Goal: Information Seeking & Learning: Check status

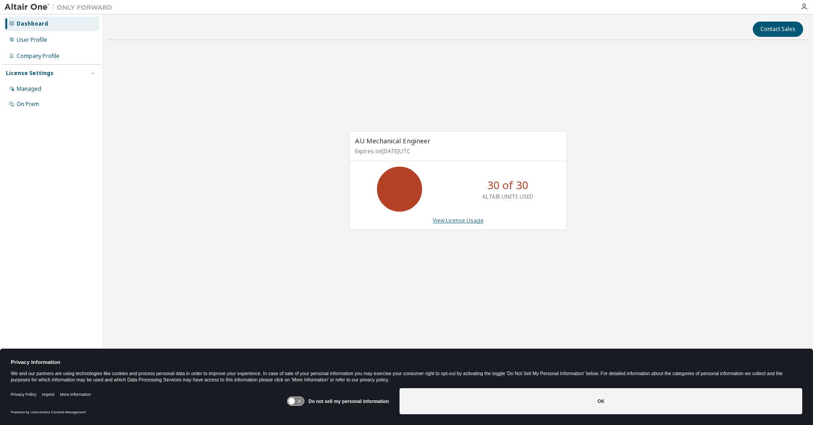
click at [461, 222] on link "View License Usage" at bounding box center [458, 221] width 51 height 8
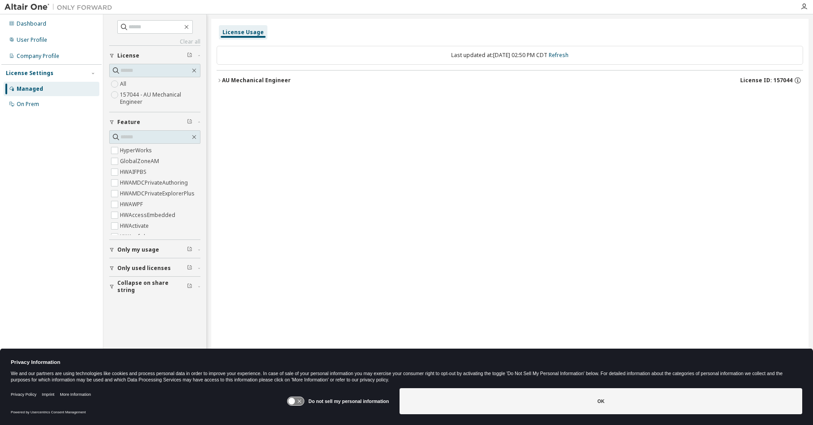
click at [139, 267] on span "Only used licenses" at bounding box center [143, 268] width 53 height 7
click at [240, 82] on div "AU Mechanical Engineer" at bounding box center [256, 80] width 69 height 7
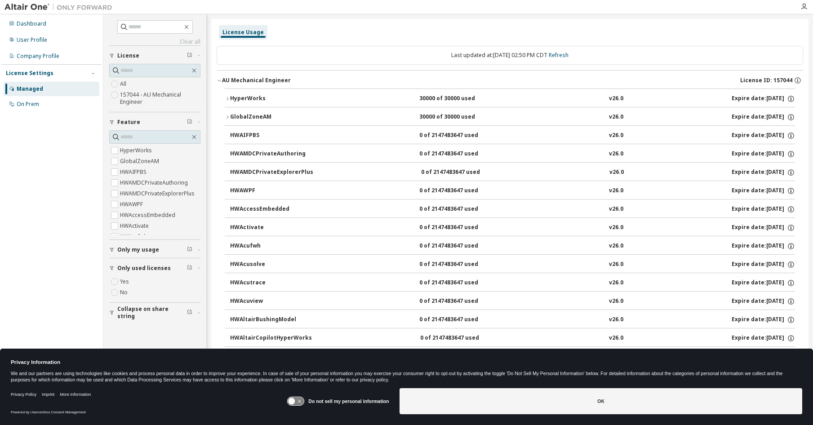
click at [446, 98] on div "30000 of 30000 used" at bounding box center [459, 99] width 81 height 8
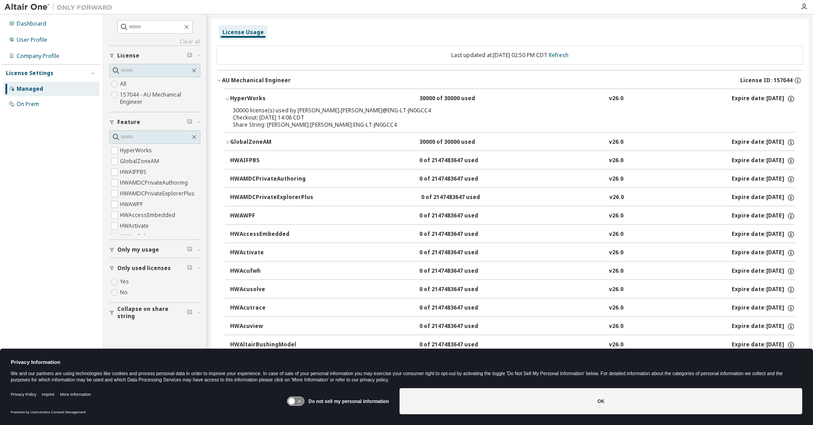
click at [235, 102] on div "HyperWorks" at bounding box center [270, 99] width 81 height 8
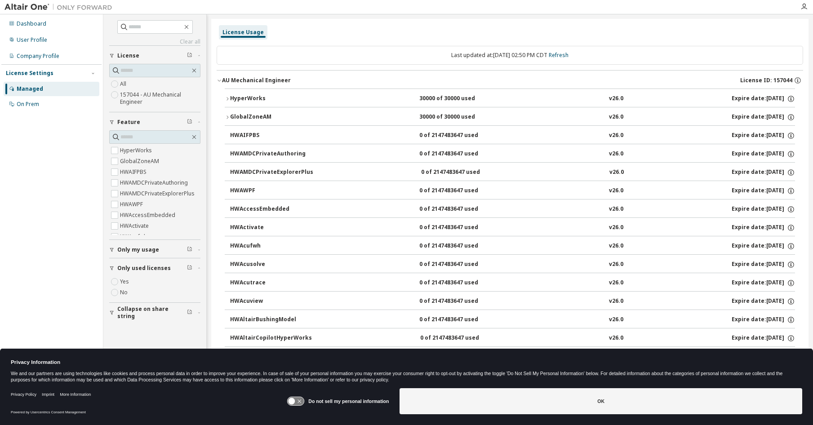
click at [235, 102] on div "HyperWorks" at bounding box center [270, 99] width 81 height 8
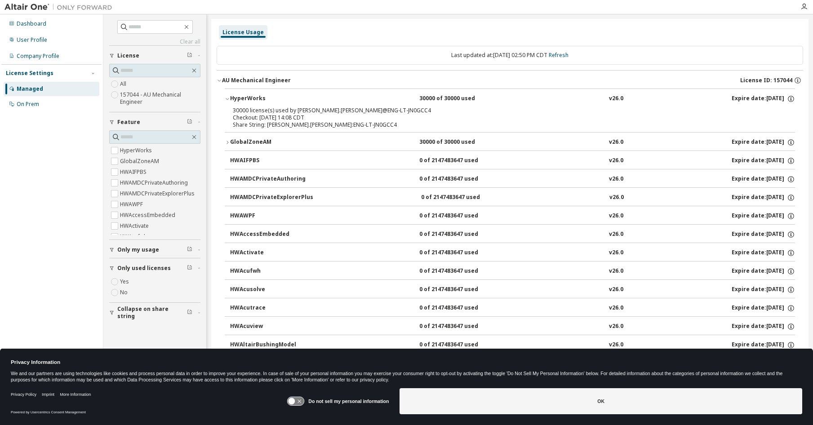
click at [235, 102] on div "HyperWorks" at bounding box center [270, 99] width 81 height 8
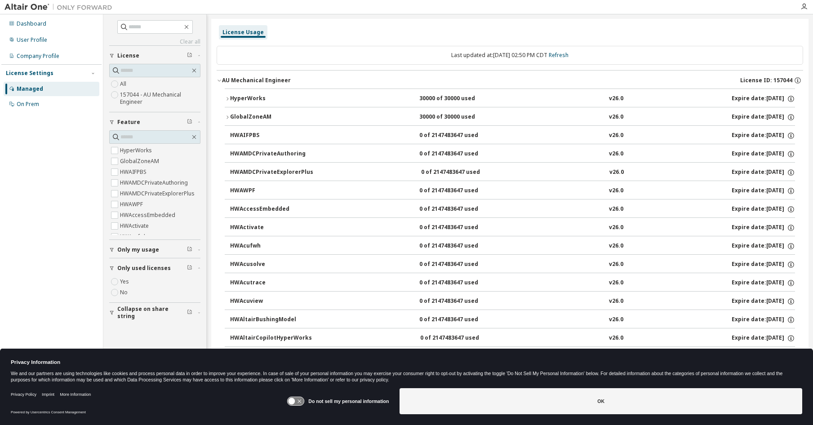
click at [240, 119] on div "GlobalZoneAM" at bounding box center [270, 117] width 81 height 8
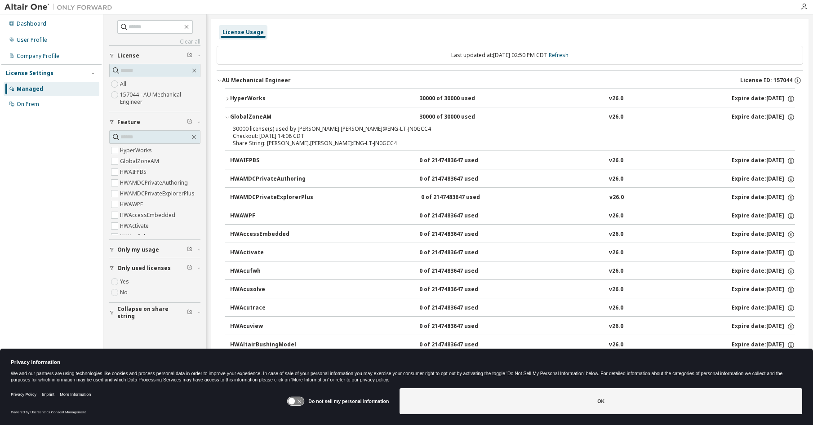
click at [227, 115] on icon "button" at bounding box center [227, 117] width 5 height 5
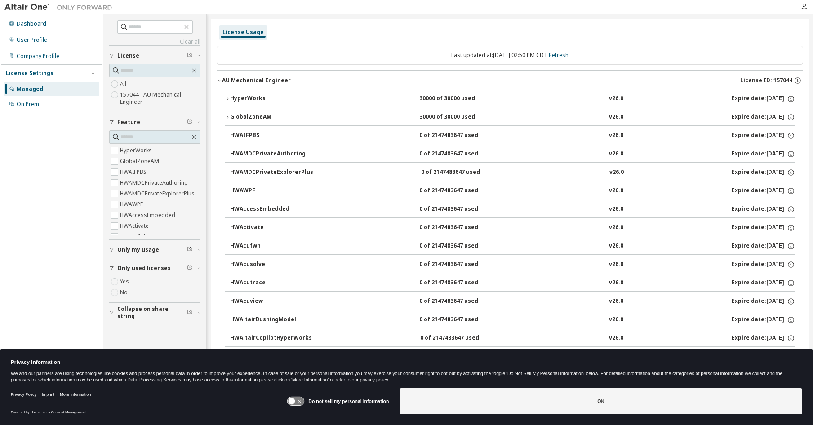
click at [51, 157] on div "Dashboard User Profile Company Profile License Settings Managed On Prem" at bounding box center [51, 199] width 100 height 366
click at [22, 26] on div "Dashboard" at bounding box center [32, 23] width 30 height 7
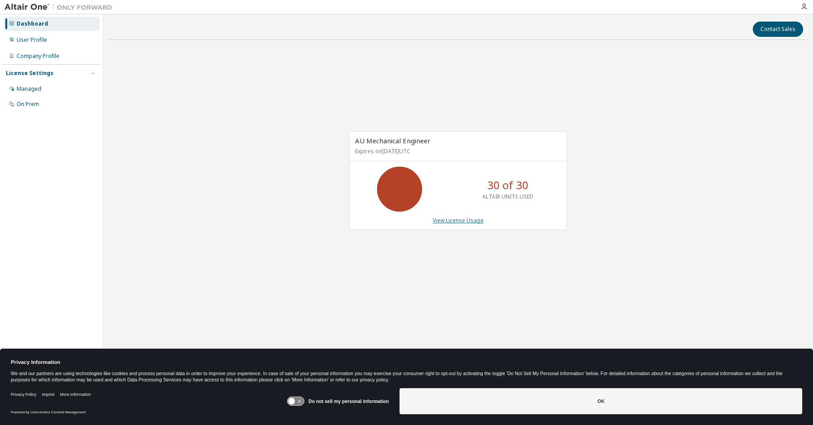
click at [470, 222] on link "View License Usage" at bounding box center [458, 221] width 51 height 8
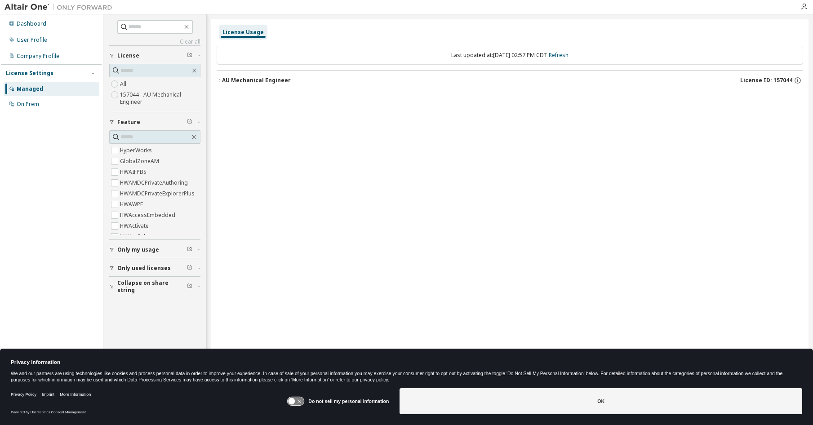
click at [219, 78] on icon "button" at bounding box center [219, 80] width 5 height 5
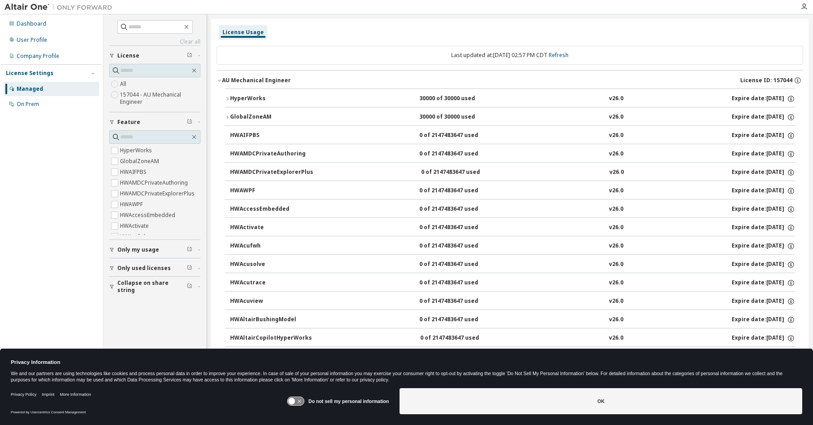
click at [247, 97] on div "HyperWorks" at bounding box center [270, 99] width 81 height 8
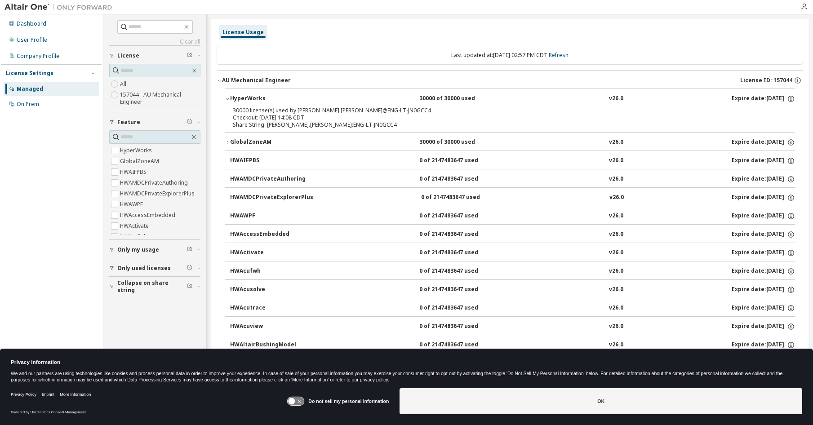
click at [249, 121] on div "Checkout: [DATE] 14:08 CDT" at bounding box center [499, 117] width 532 height 7
click at [236, 114] on div "Checkout: [DATE] 14:08 CDT" at bounding box center [499, 117] width 532 height 7
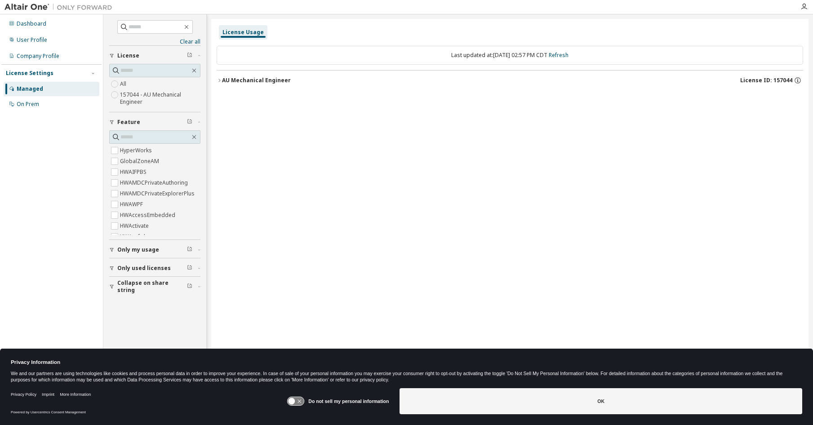
click at [220, 80] on icon "button" at bounding box center [219, 80] width 5 height 5
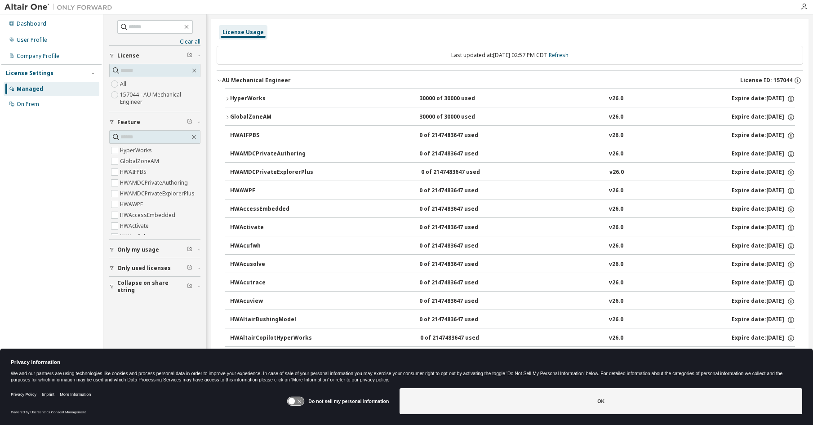
click at [228, 99] on icon "button" at bounding box center [227, 98] width 5 height 5
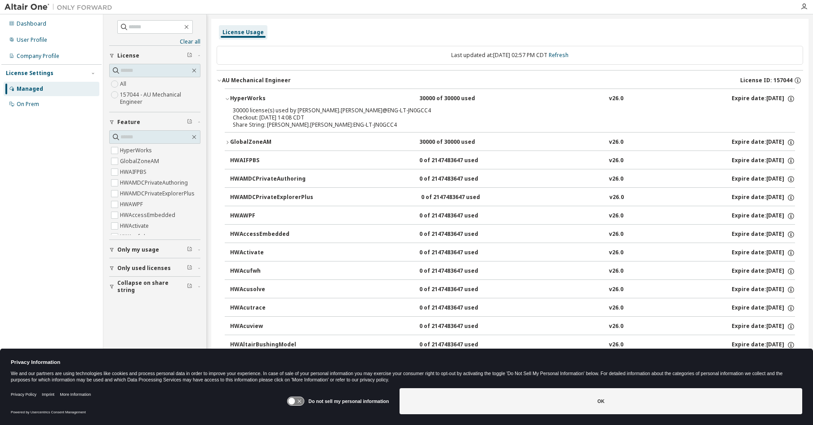
click at [790, 117] on div "30000 license(s) used by [PERSON_NAME].[PERSON_NAME]@ENG-LT-JN0GCC4 Checkout: […" at bounding box center [510, 119] width 570 height 25
click at [789, 115] on div "30000 license(s) used by [PERSON_NAME].[PERSON_NAME]@ENG-LT-JN0GCC4 Checkout: […" at bounding box center [510, 119] width 570 height 25
drag, startPoint x: 789, startPoint y: 115, endPoint x: 792, endPoint y: 99, distance: 16.0
click at [789, 115] on div "30000 license(s) used by [PERSON_NAME].[PERSON_NAME]@ENG-LT-JN0GCC4 Checkout: […" at bounding box center [510, 119] width 570 height 25
click at [296, 113] on div "30000 license(s) used by [PERSON_NAME].[PERSON_NAME]@ENG-LT-JN0GCC4" at bounding box center [499, 110] width 532 height 7
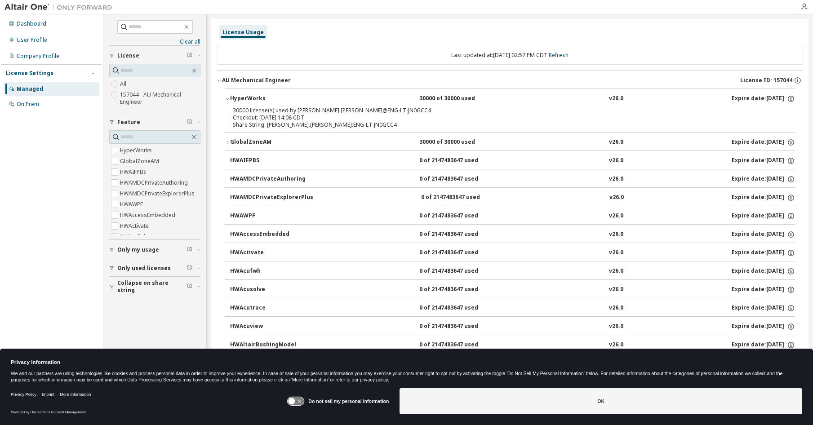
click at [232, 94] on button "HyperWorks 30000 of 30000 used v26.0 Expire date: [DATE]" at bounding box center [510, 99] width 570 height 20
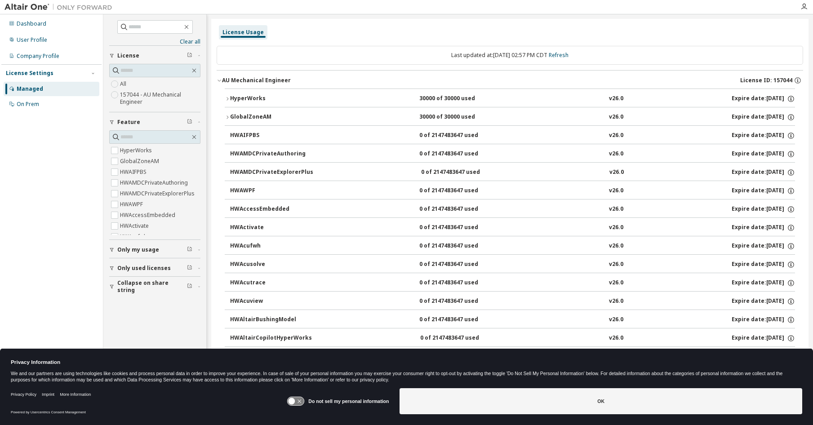
click at [244, 98] on div "HyperWorks" at bounding box center [270, 99] width 81 height 8
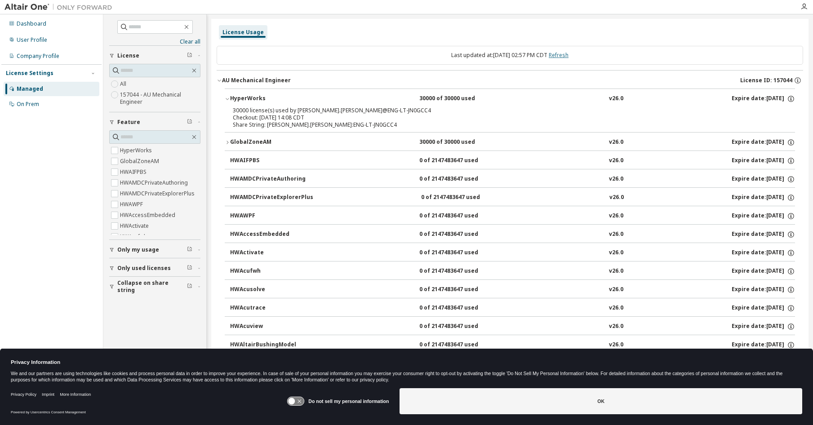
click at [568, 54] on link "Refresh" at bounding box center [559, 55] width 20 height 8
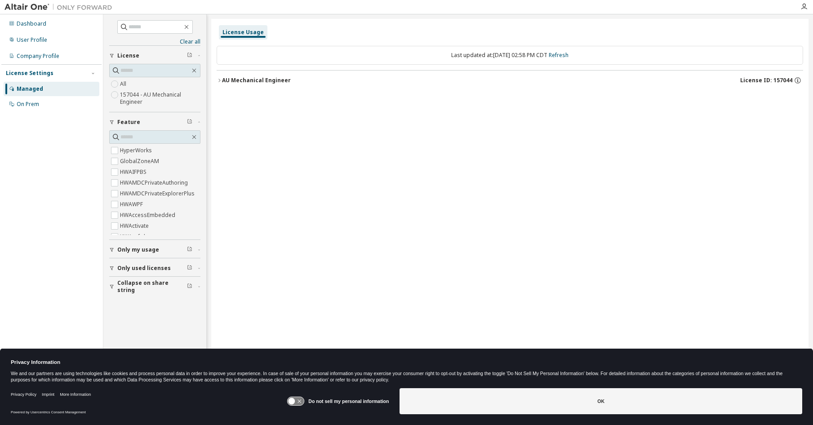
click at [33, 8] on img at bounding box center [60, 7] width 112 height 9
click at [35, 6] on img at bounding box center [60, 7] width 112 height 9
click at [805, 6] on icon "button" at bounding box center [803, 6] width 7 height 7
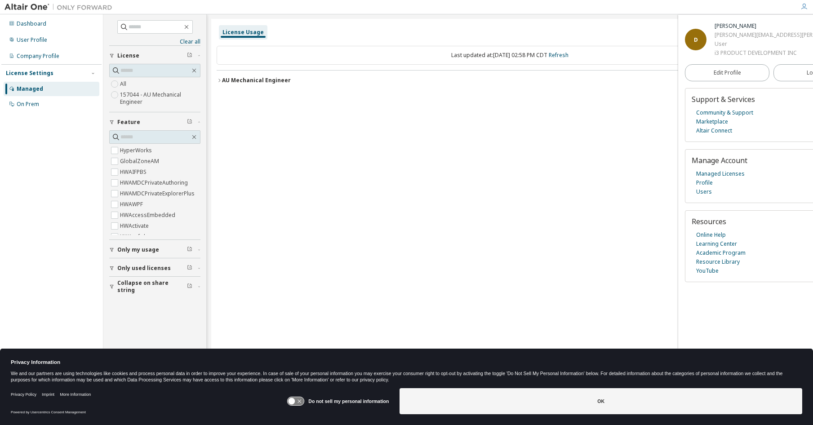
click at [426, 192] on div "License Usage Last updated at: [DATE] 02:58 PM CDT Refresh AU Mechanical Engine…" at bounding box center [509, 207] width 597 height 376
click at [58, 7] on img at bounding box center [60, 7] width 112 height 9
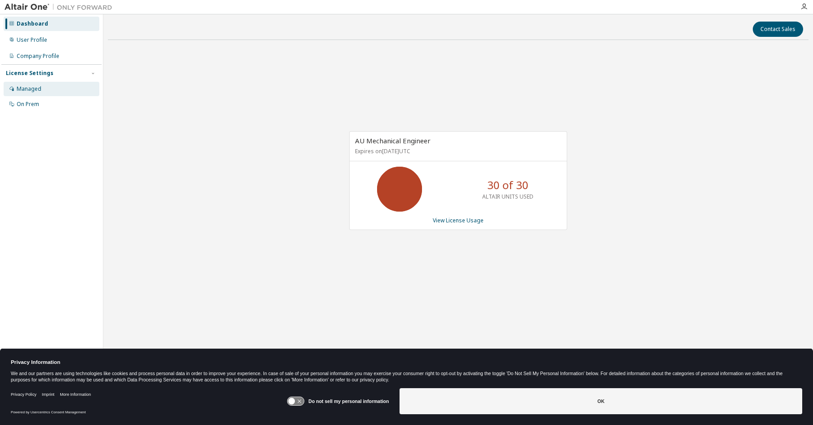
click at [28, 86] on div "Managed" at bounding box center [29, 88] width 25 height 7
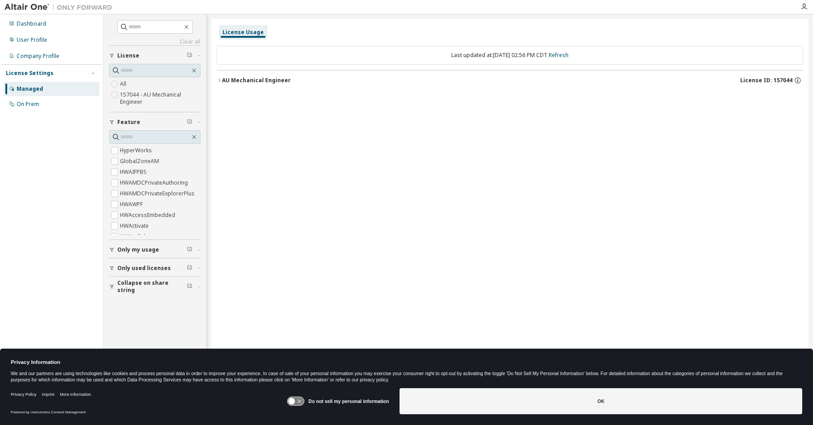
click at [220, 81] on icon "button" at bounding box center [219, 80] width 5 height 5
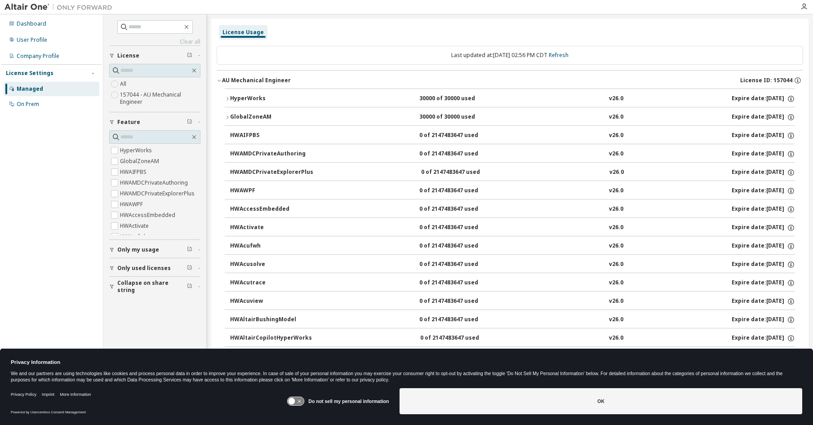
click at [259, 100] on div "HyperWorks" at bounding box center [270, 99] width 81 height 8
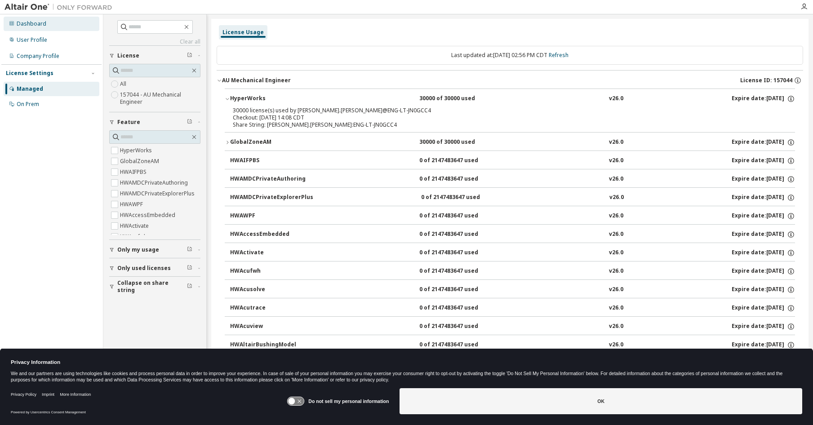
click at [31, 23] on div "Dashboard" at bounding box center [32, 23] width 30 height 7
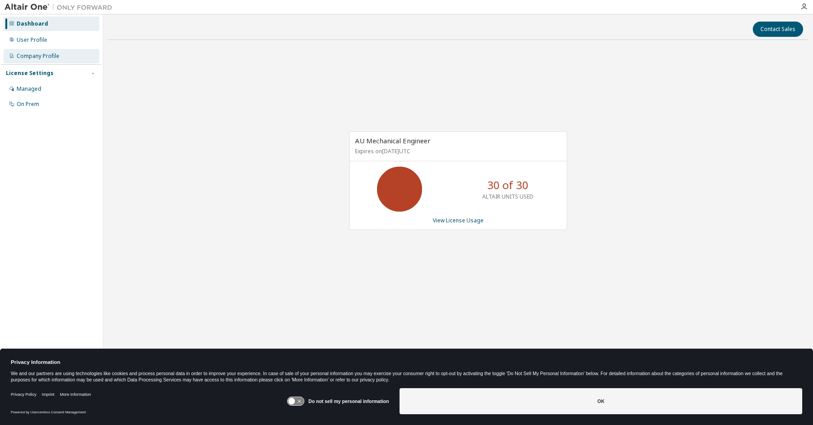
click at [42, 59] on div "Company Profile" at bounding box center [38, 56] width 43 height 7
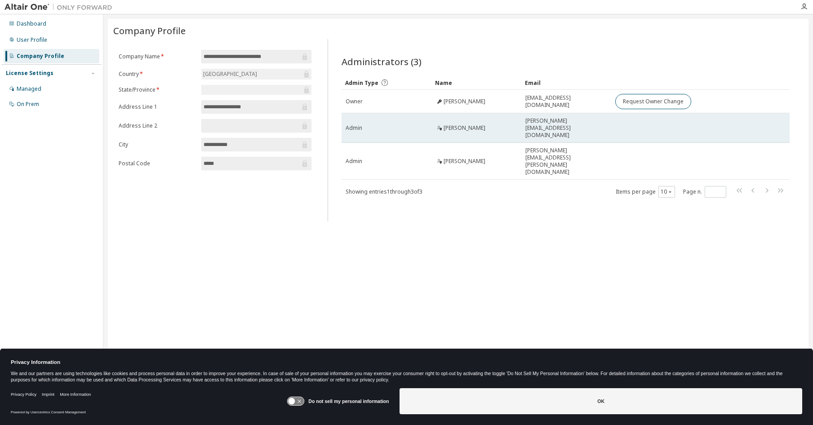
click at [506, 125] on div "[PERSON_NAME]" at bounding box center [476, 127] width 82 height 7
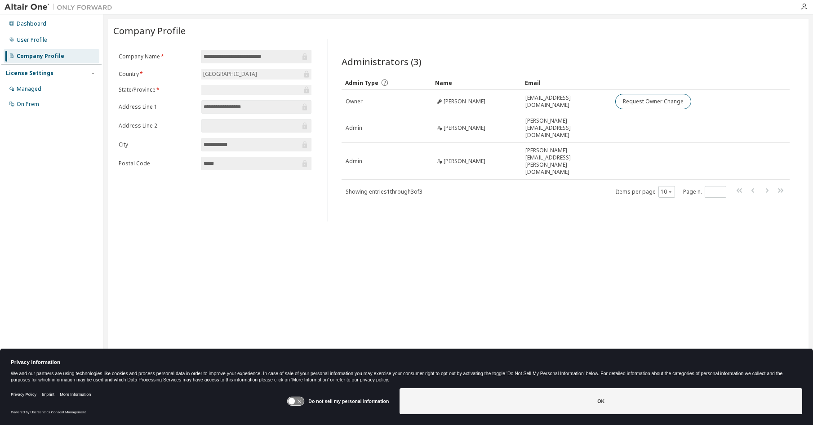
click at [23, 74] on div "License Settings" at bounding box center [30, 73] width 48 height 7
click at [34, 89] on div "Managed" at bounding box center [29, 88] width 25 height 7
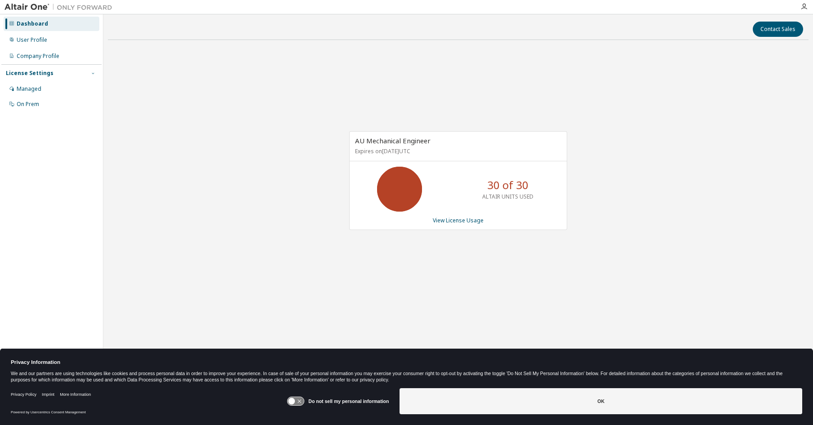
click at [93, 73] on icon "button" at bounding box center [92, 73] width 5 height 5
click at [93, 73] on icon "button" at bounding box center [93, 72] width 2 height 1
click at [36, 88] on div "Managed" at bounding box center [29, 88] width 25 height 7
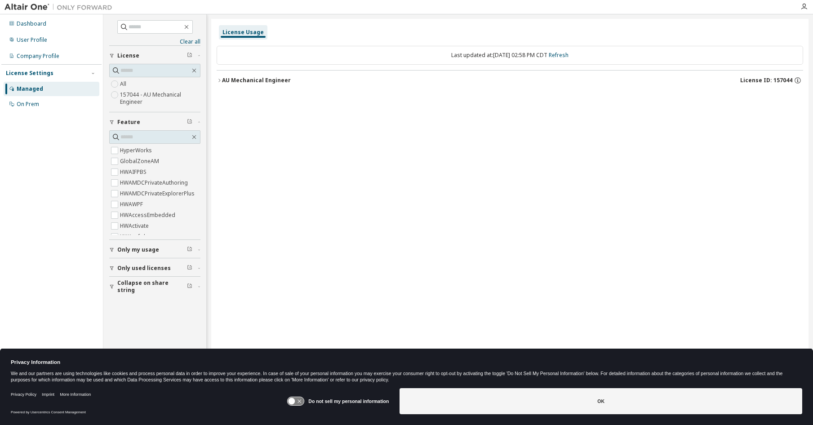
click at [125, 98] on label "157044 - AU Mechanical Engineer" at bounding box center [160, 98] width 80 height 18
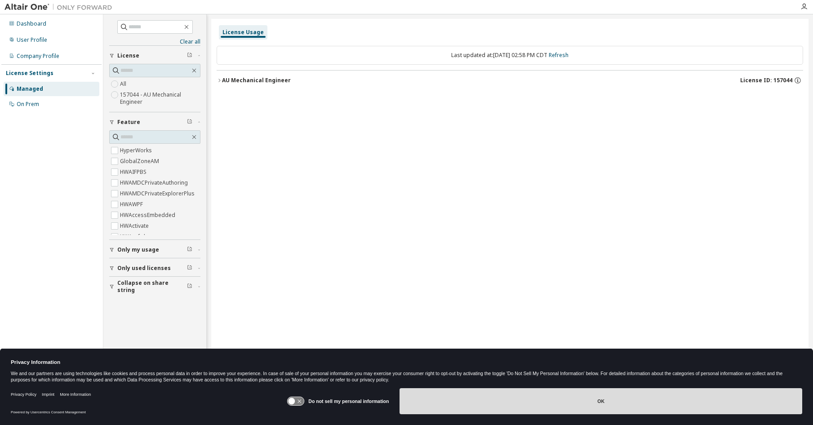
click at [567, 399] on button "OK" at bounding box center [600, 401] width 403 height 26
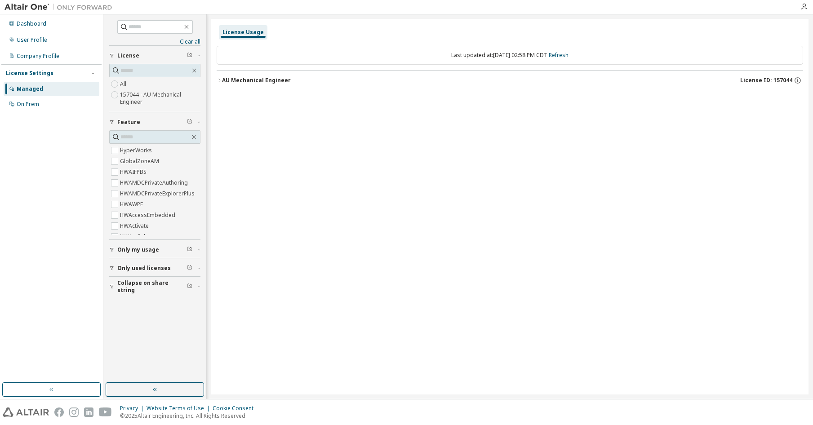
click at [221, 80] on icon "button" at bounding box center [219, 80] width 5 height 5
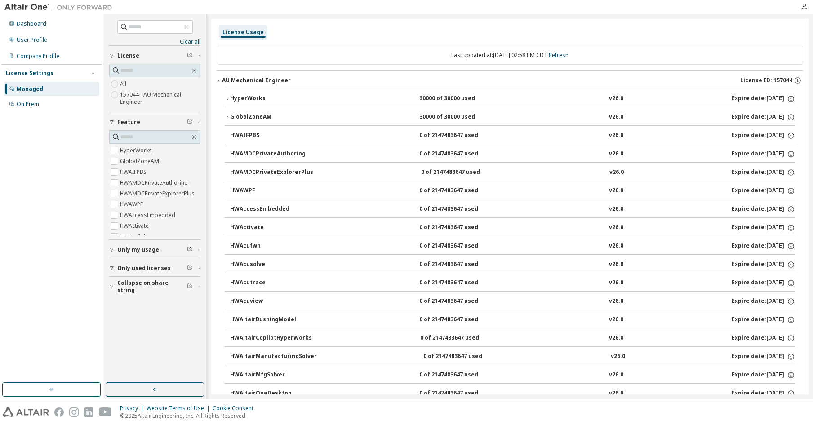
click at [249, 97] on div "HyperWorks" at bounding box center [270, 99] width 81 height 8
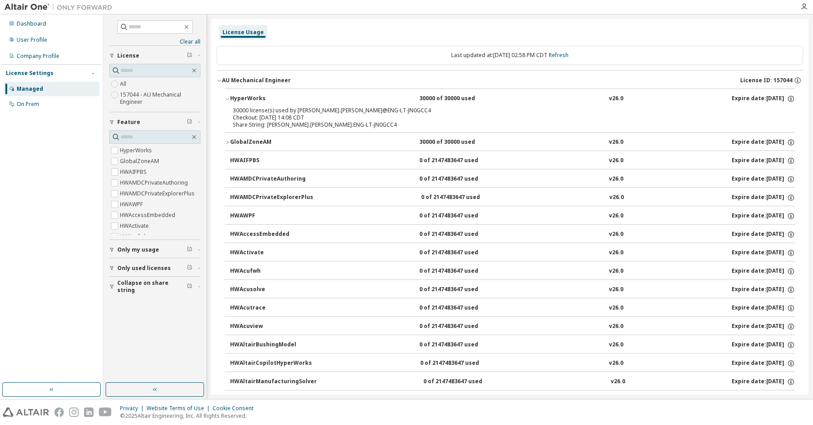
click at [257, 115] on div "Checkout: [DATE] 14:08 CDT" at bounding box center [499, 117] width 532 height 7
click at [235, 93] on button "HyperWorks 30000 of 30000 used v26.0 Expire date: [DATE]" at bounding box center [510, 99] width 570 height 20
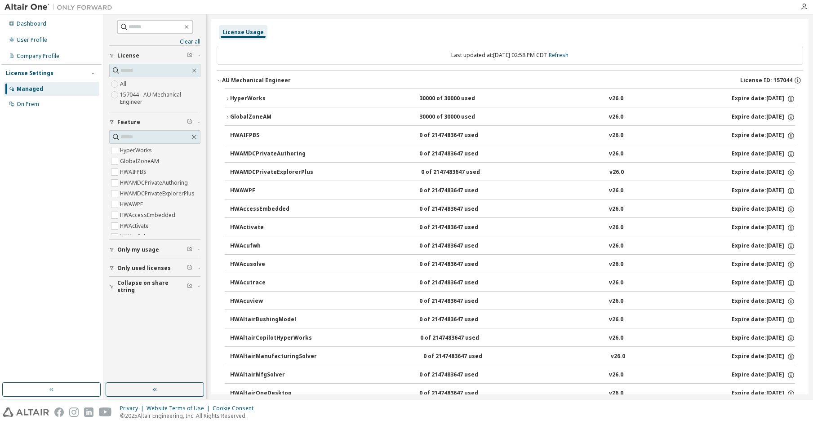
click at [238, 99] on div "HyperWorks" at bounding box center [270, 99] width 81 height 8
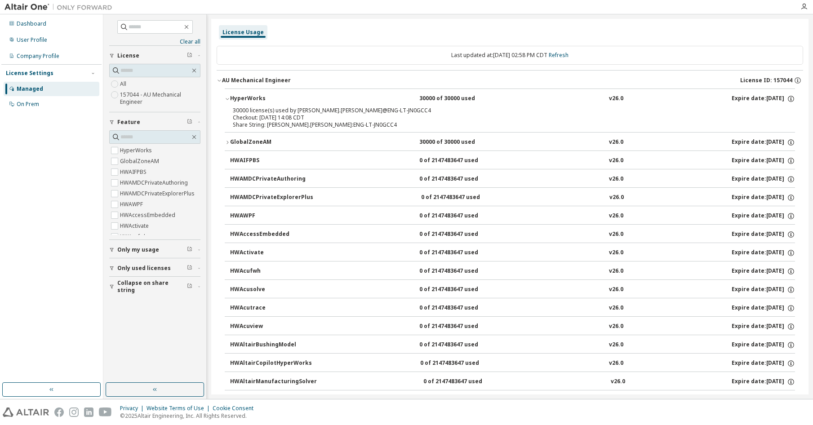
click at [238, 99] on div "HyperWorks" at bounding box center [270, 99] width 81 height 8
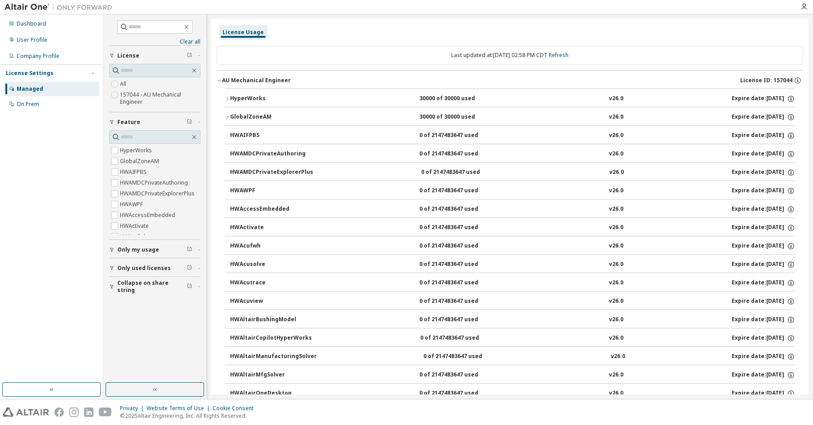
click at [238, 98] on div "HyperWorks" at bounding box center [270, 99] width 81 height 8
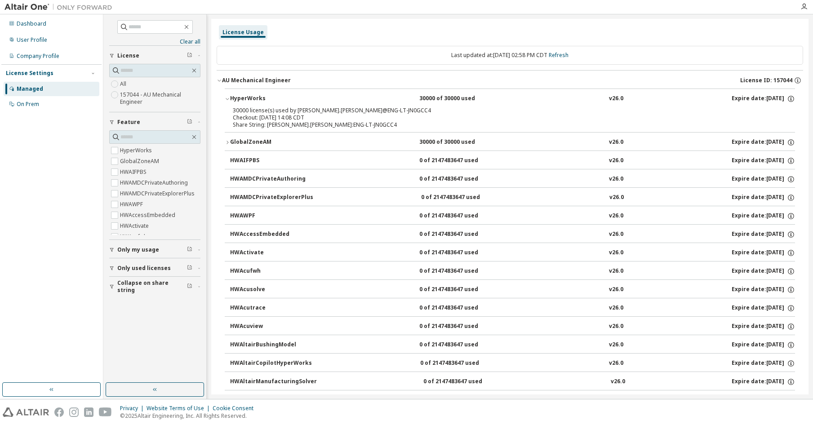
click at [438, 24] on div "License Usage" at bounding box center [510, 32] width 586 height 16
click at [235, 30] on div "License Usage" at bounding box center [242, 32] width 41 height 7
click at [568, 55] on link "Refresh" at bounding box center [559, 55] width 20 height 8
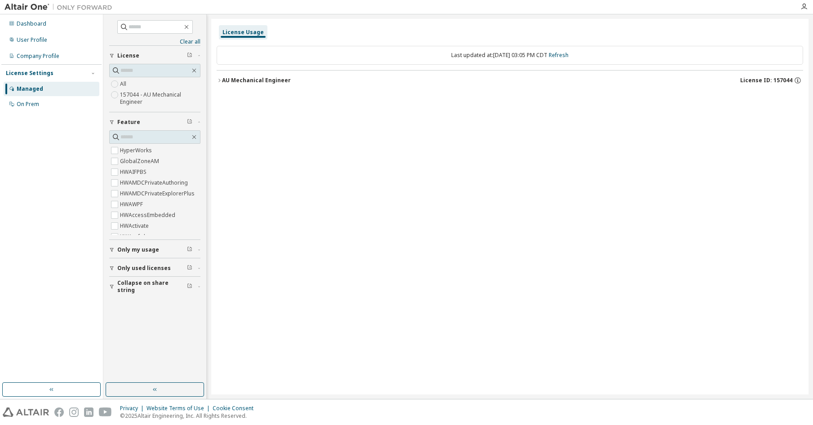
click at [218, 82] on icon "button" at bounding box center [219, 80] width 5 height 5
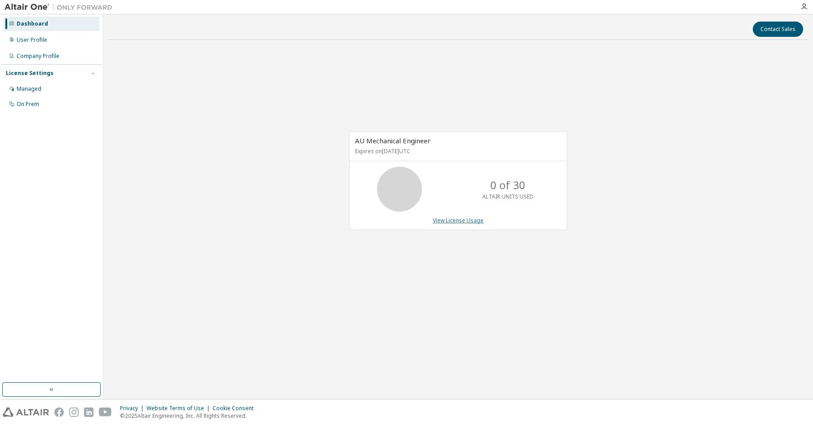
click at [466, 221] on link "View License Usage" at bounding box center [458, 221] width 51 height 8
